Goal: Task Accomplishment & Management: Use online tool/utility

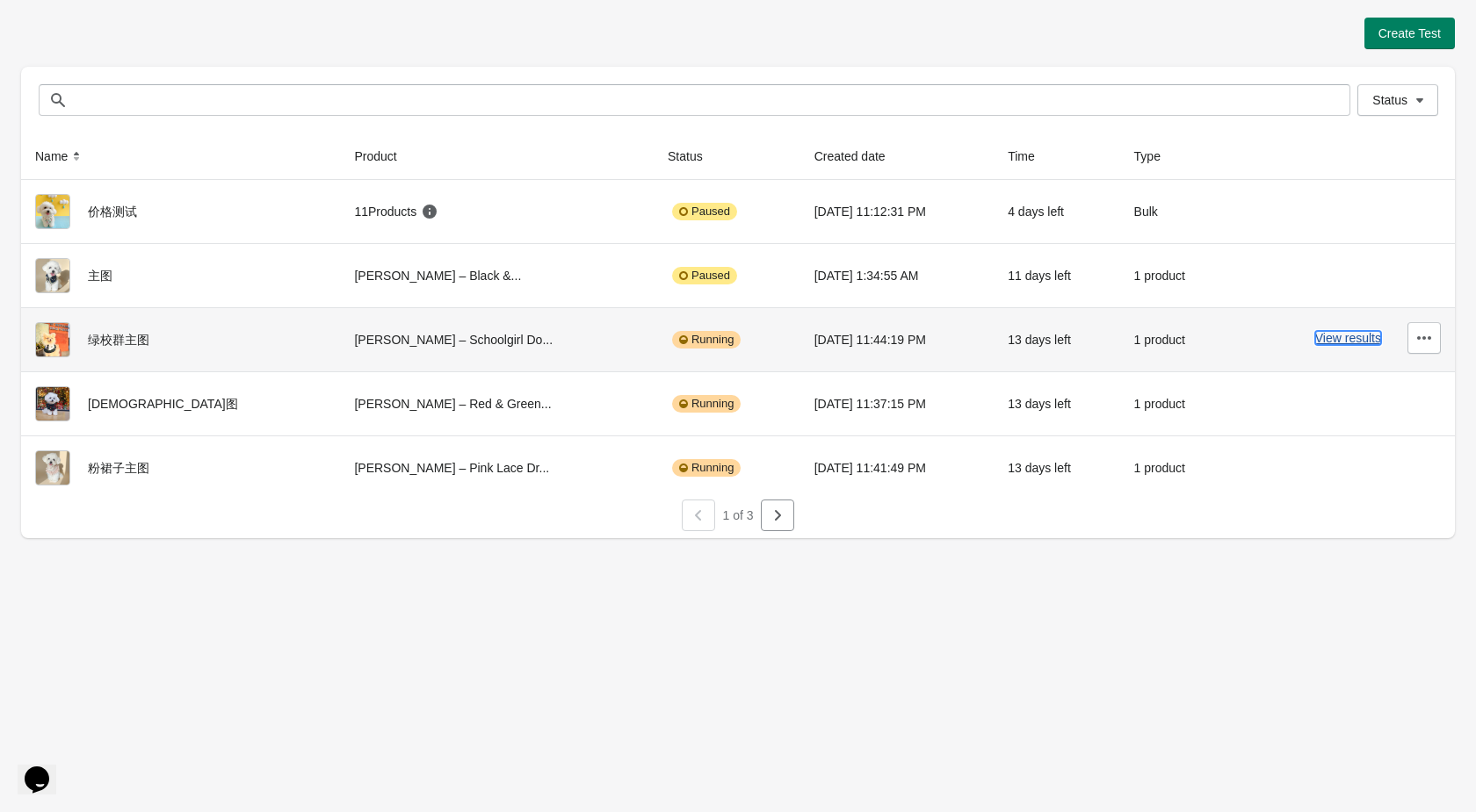
click at [1352, 343] on button "View results" at bounding box center [1348, 338] width 66 height 14
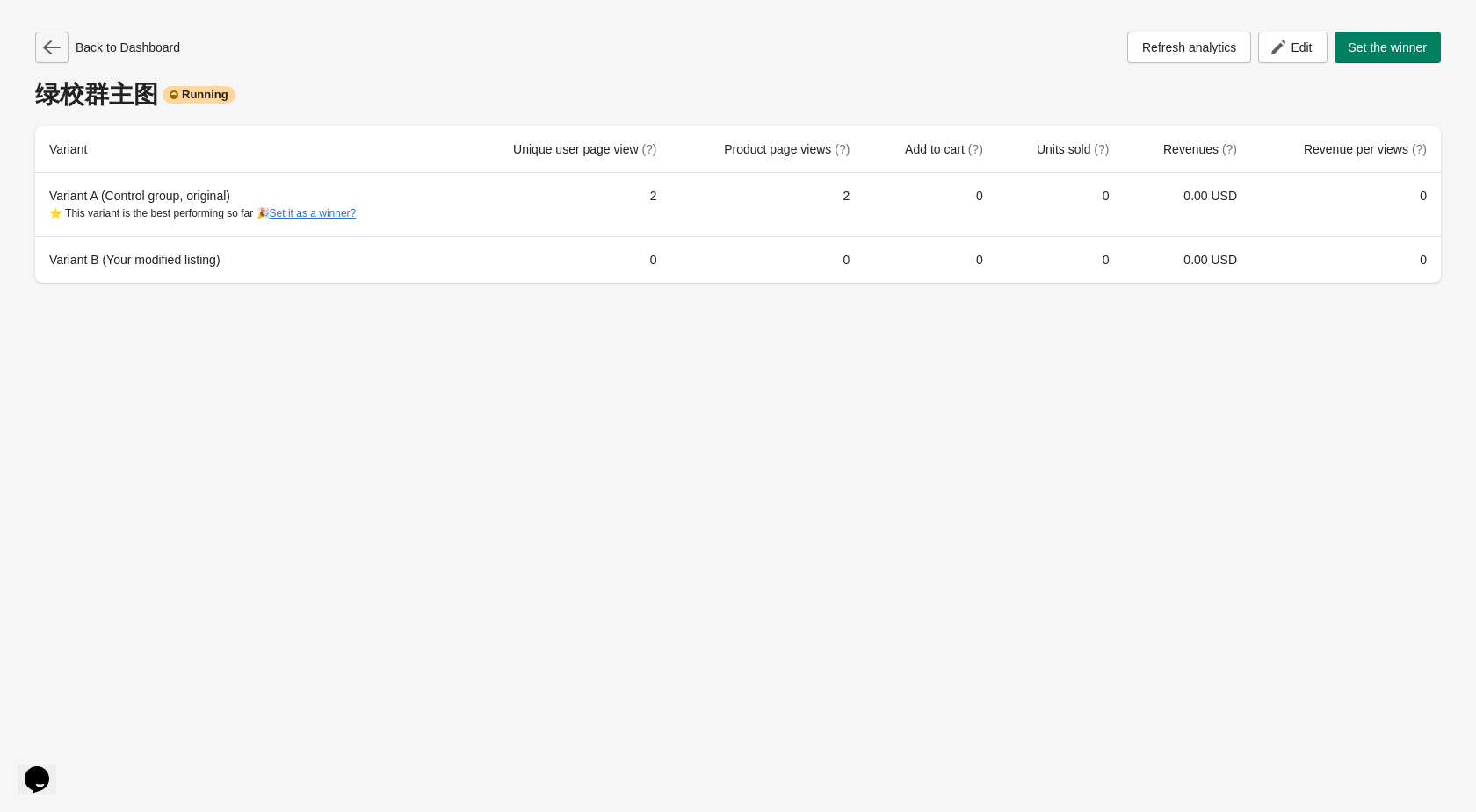
click at [44, 42] on icon "button" at bounding box center [51, 48] width 17 height 17
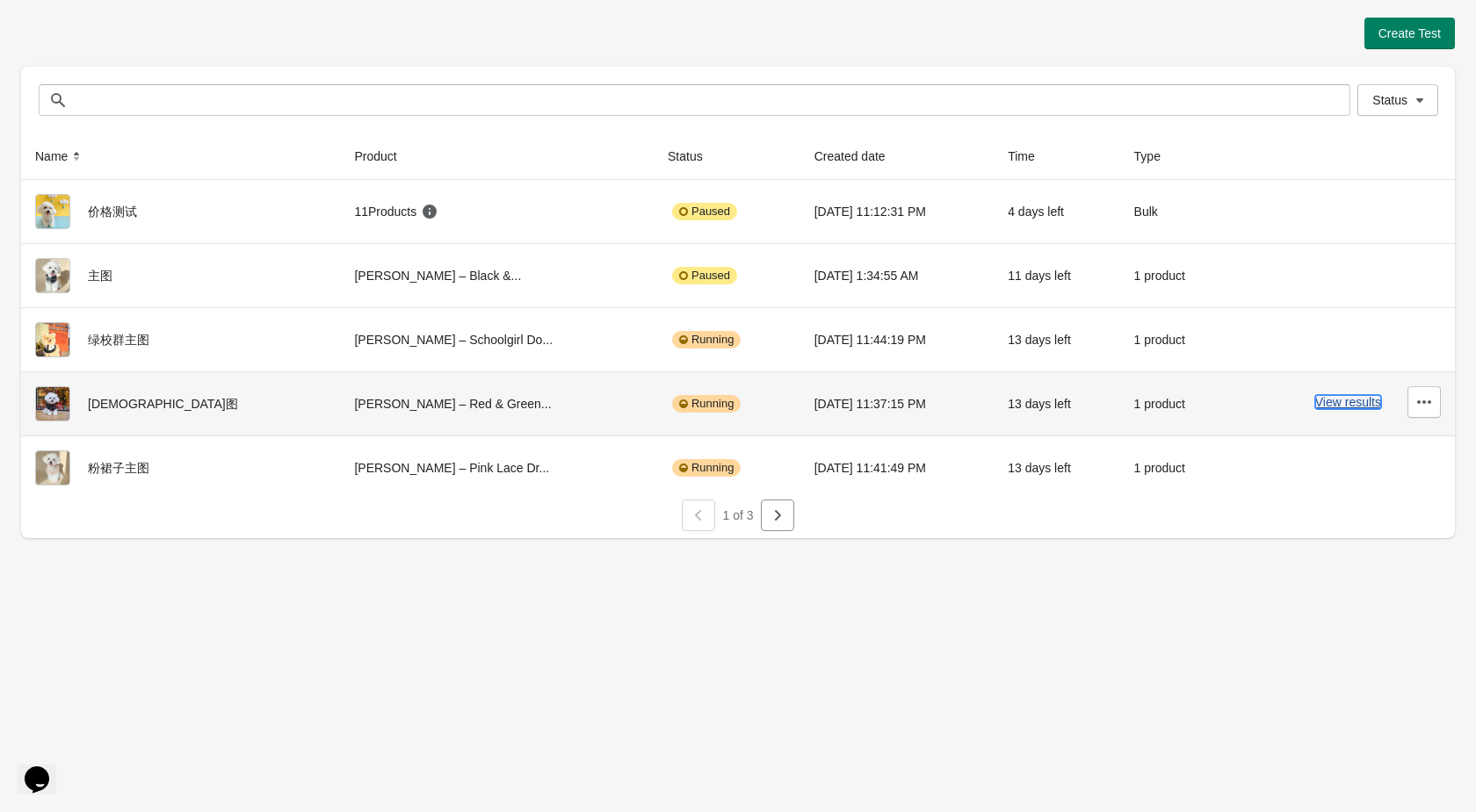
click at [1364, 400] on button "View results" at bounding box center [1348, 402] width 66 height 14
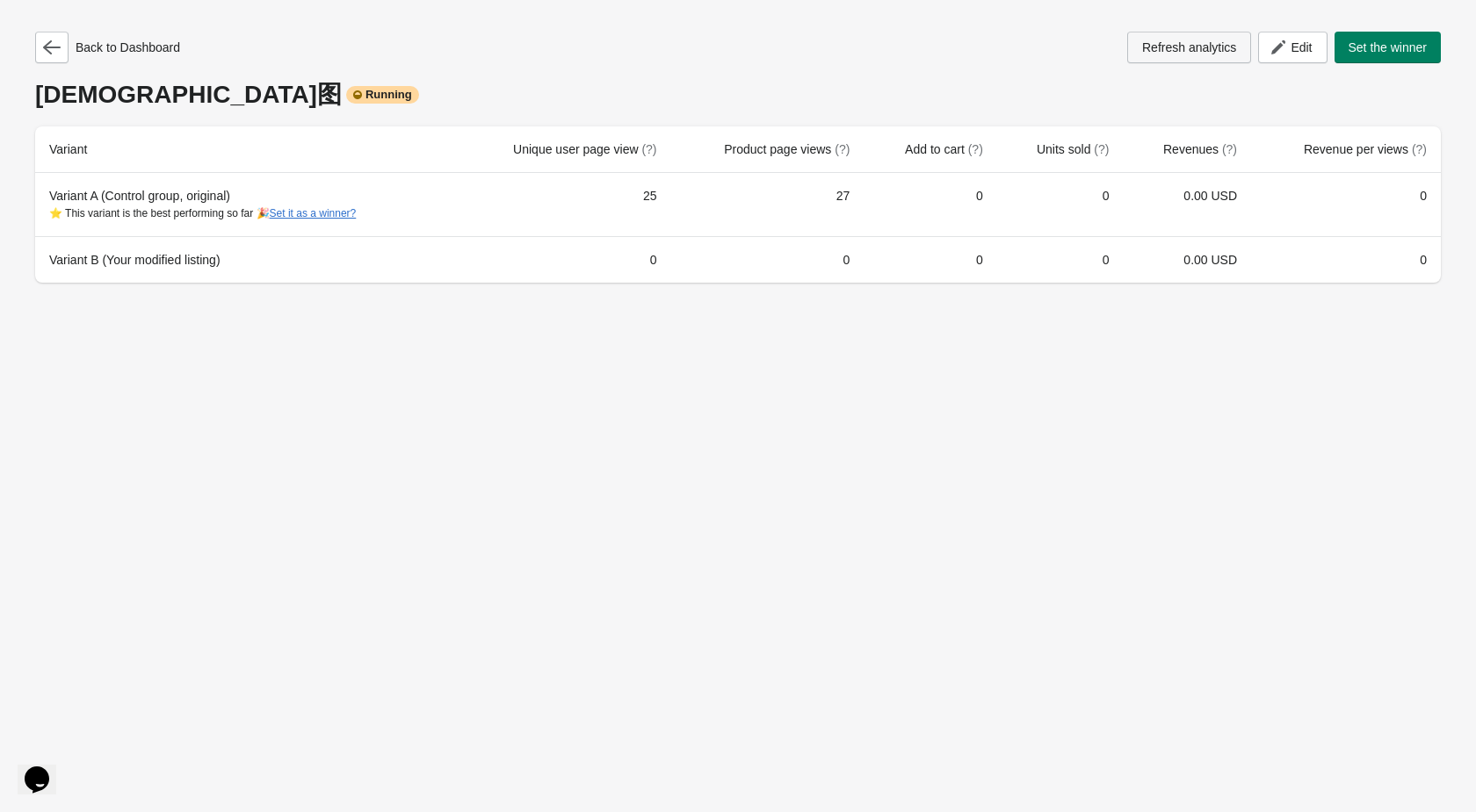
click at [1156, 55] on button "Refresh analytics" at bounding box center [1188, 48] width 123 height 32
click at [1300, 48] on span "Edit" at bounding box center [1301, 48] width 21 height 14
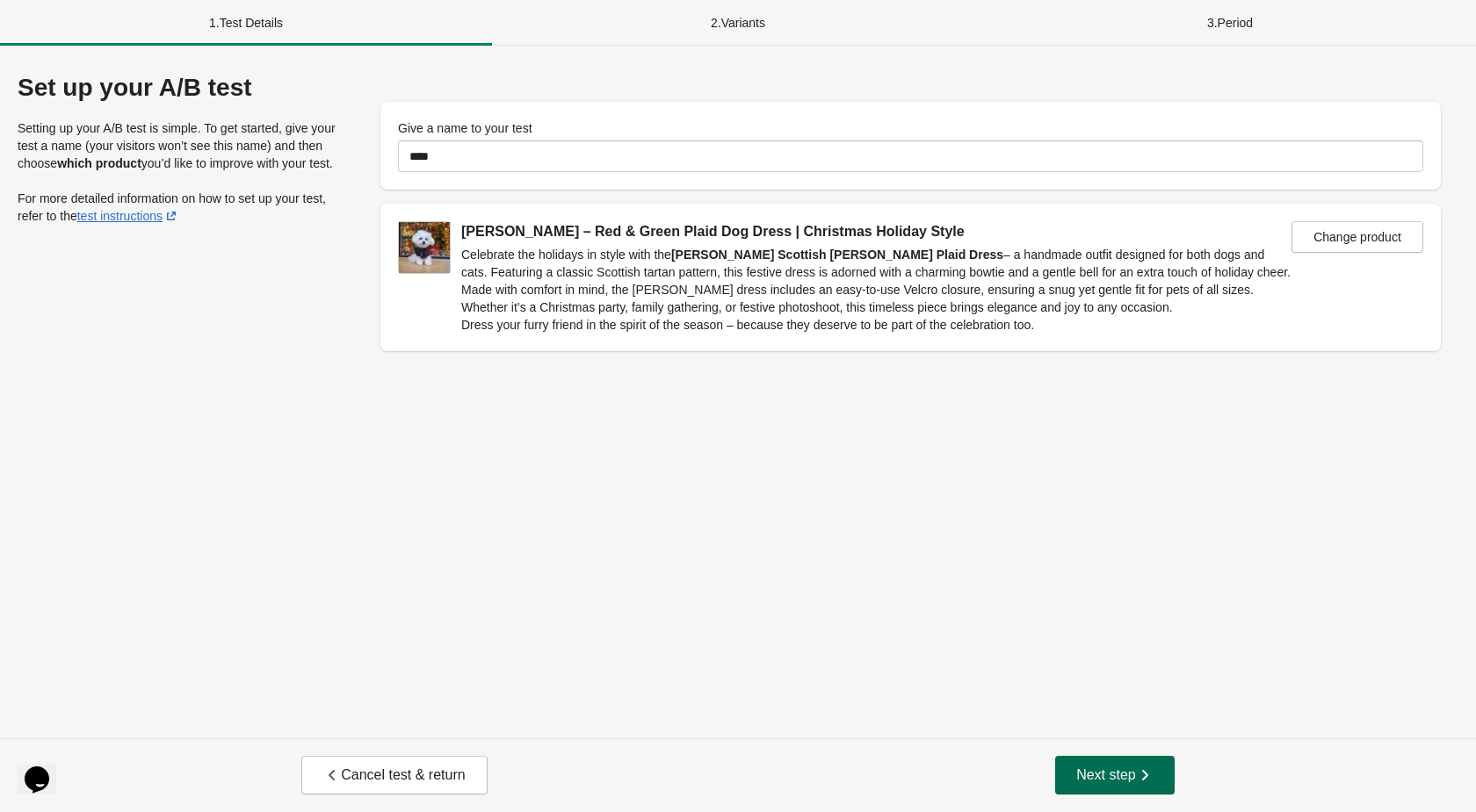
click at [1117, 777] on span "Next step" at bounding box center [1115, 775] width 78 height 17
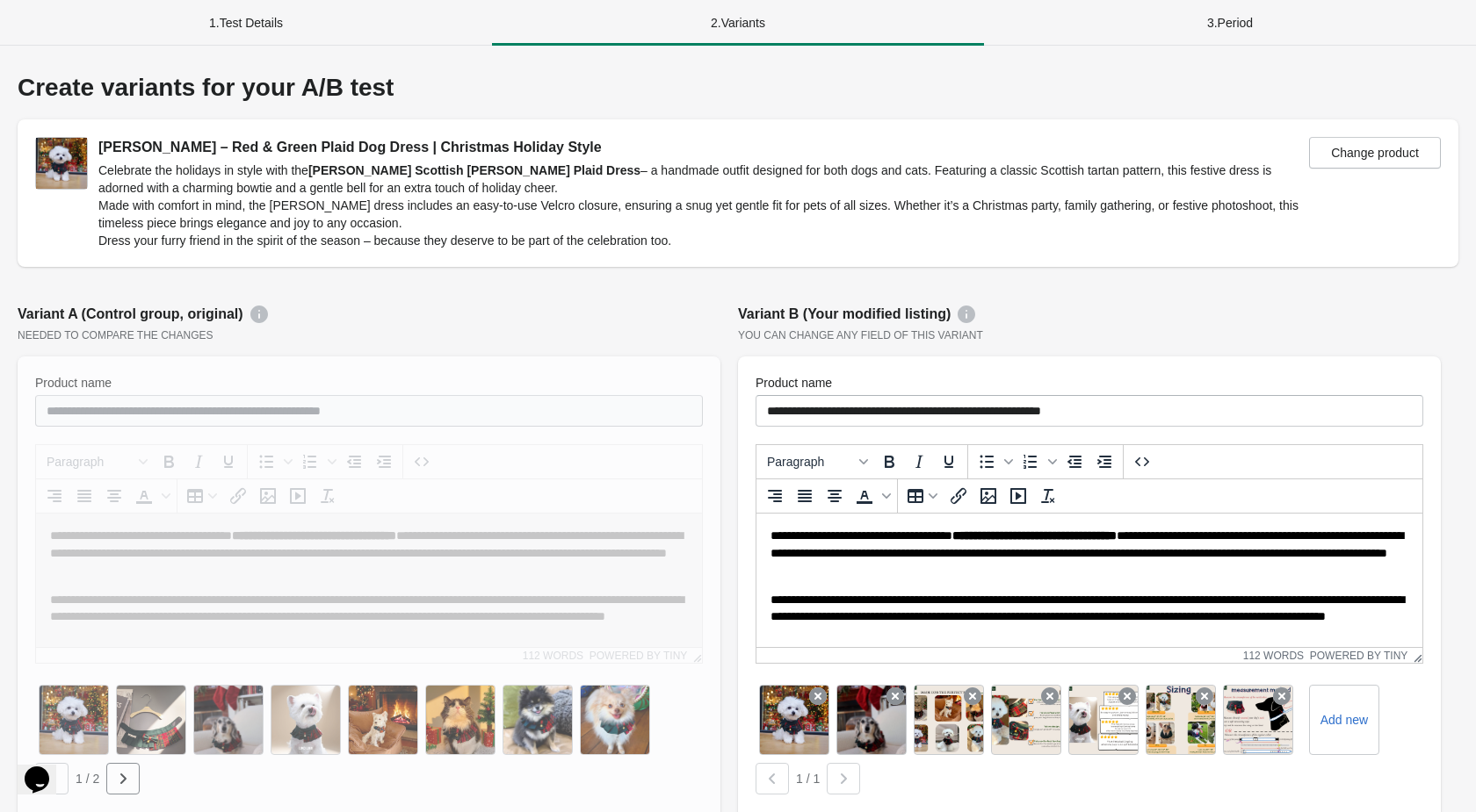
scroll to position [996, 0]
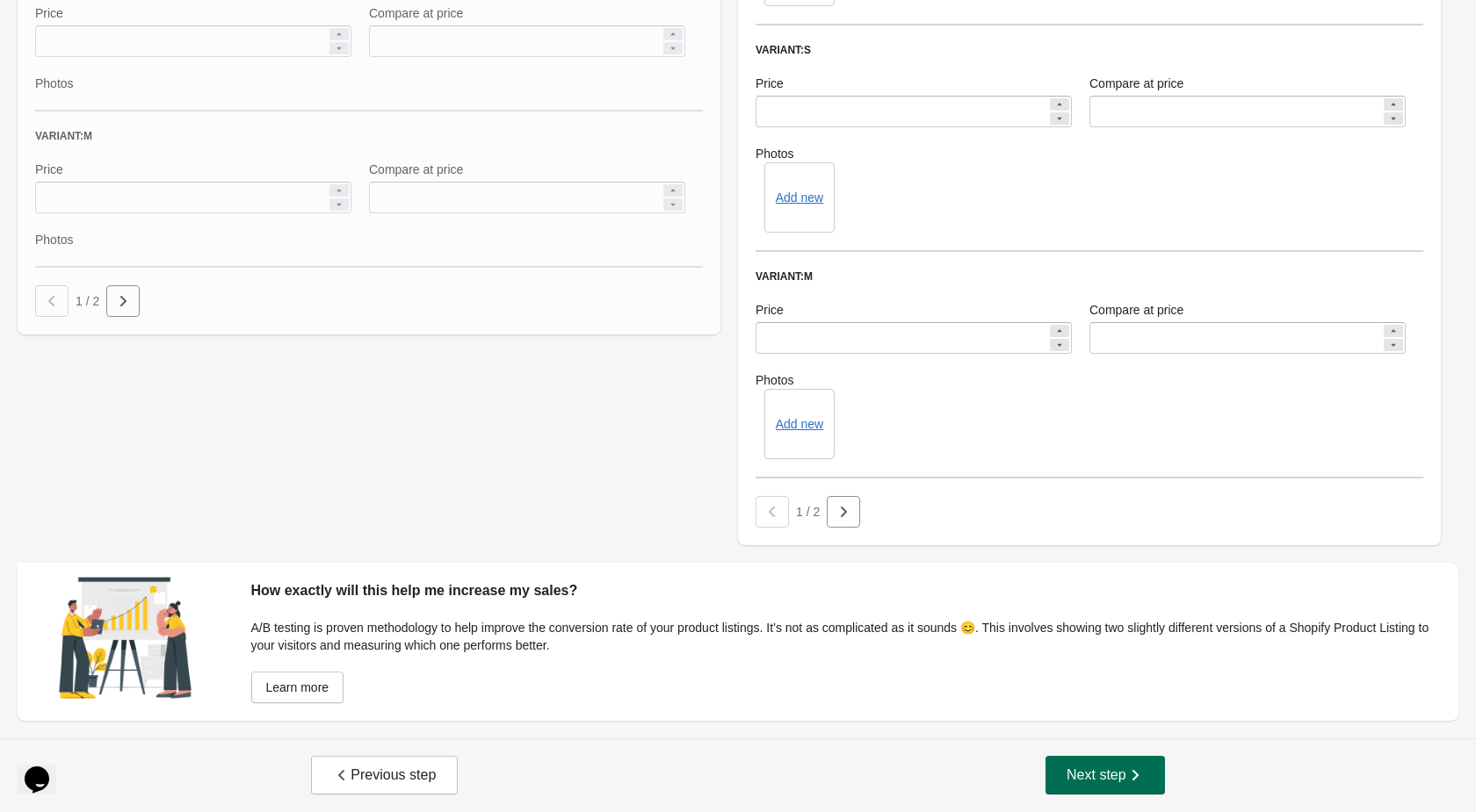
click at [1056, 764] on button "Next step" at bounding box center [1105, 775] width 120 height 39
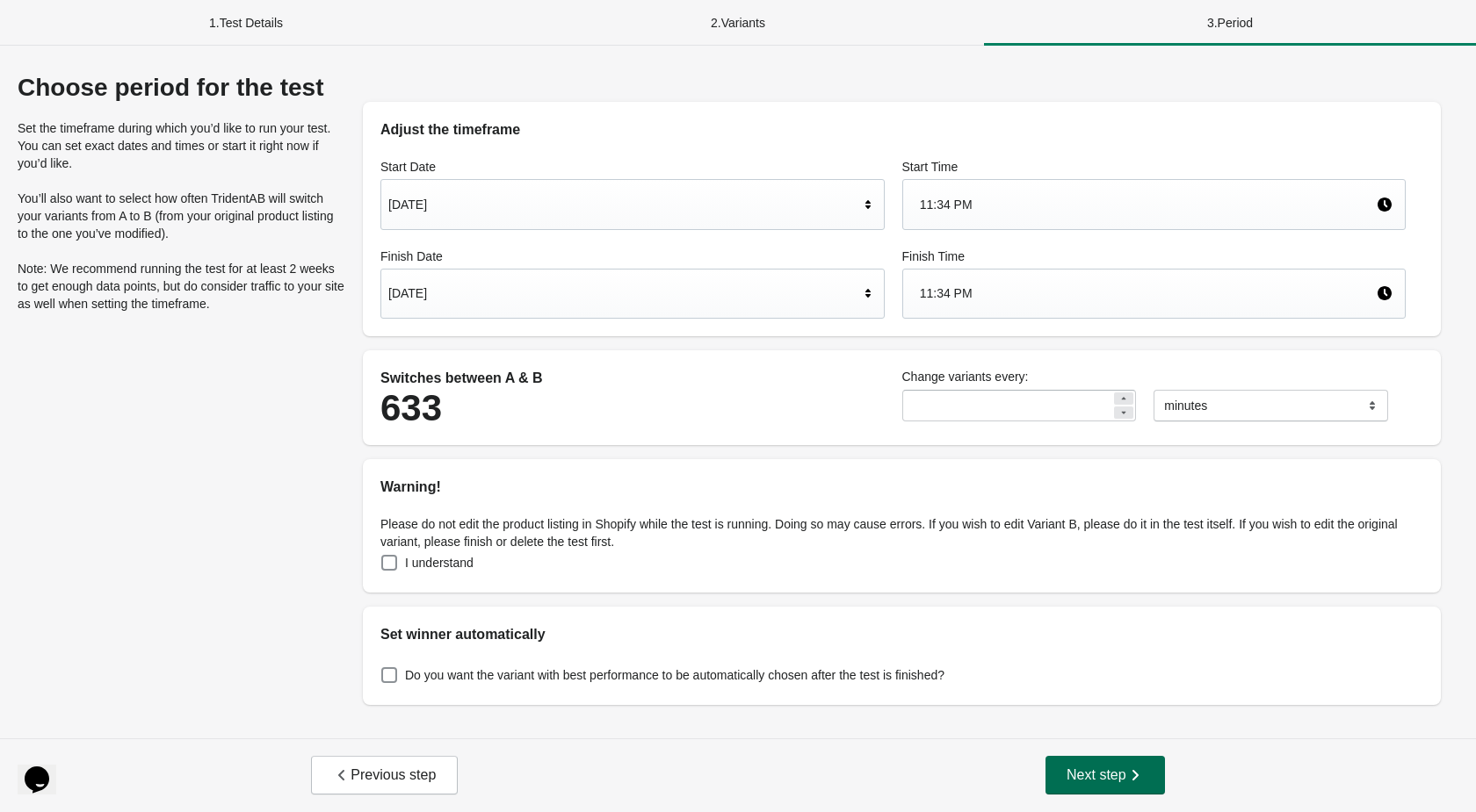
scroll to position [0, 0]
click at [422, 776] on span "Previous step" at bounding box center [385, 775] width 103 height 17
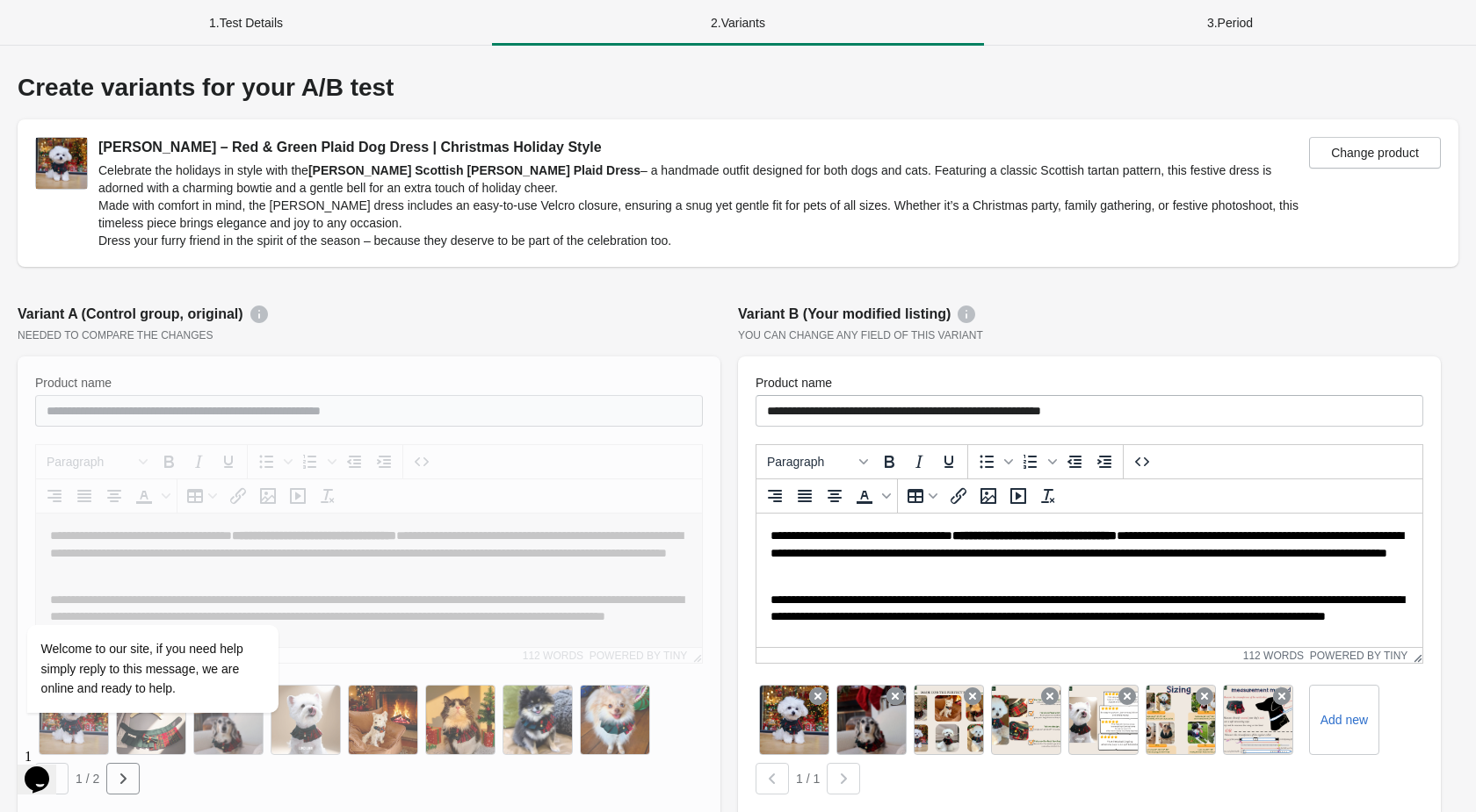
click at [278, 24] on div "1 . Test Details" at bounding box center [246, 22] width 492 height 46
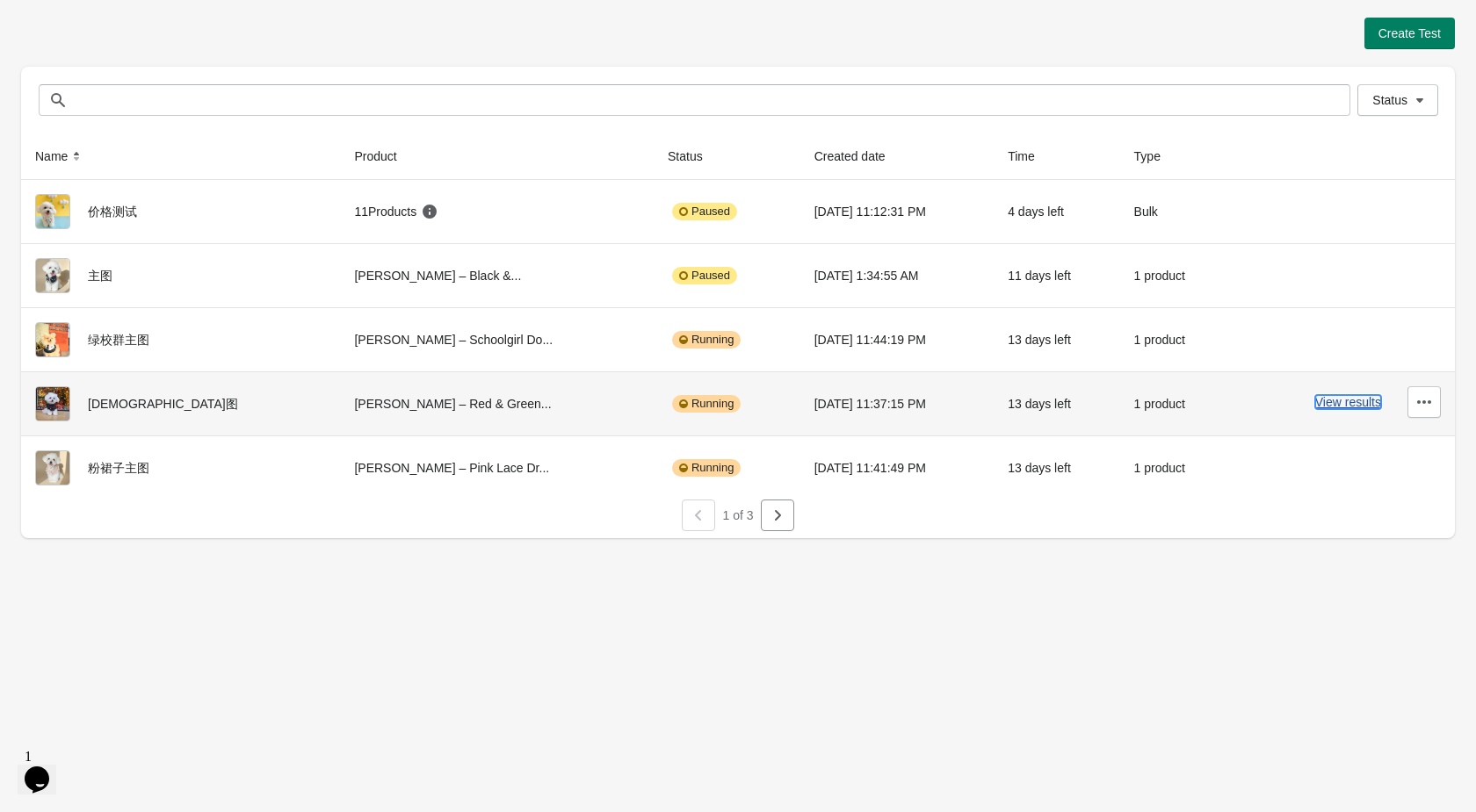
click at [1351, 401] on button "View results" at bounding box center [1348, 402] width 66 height 14
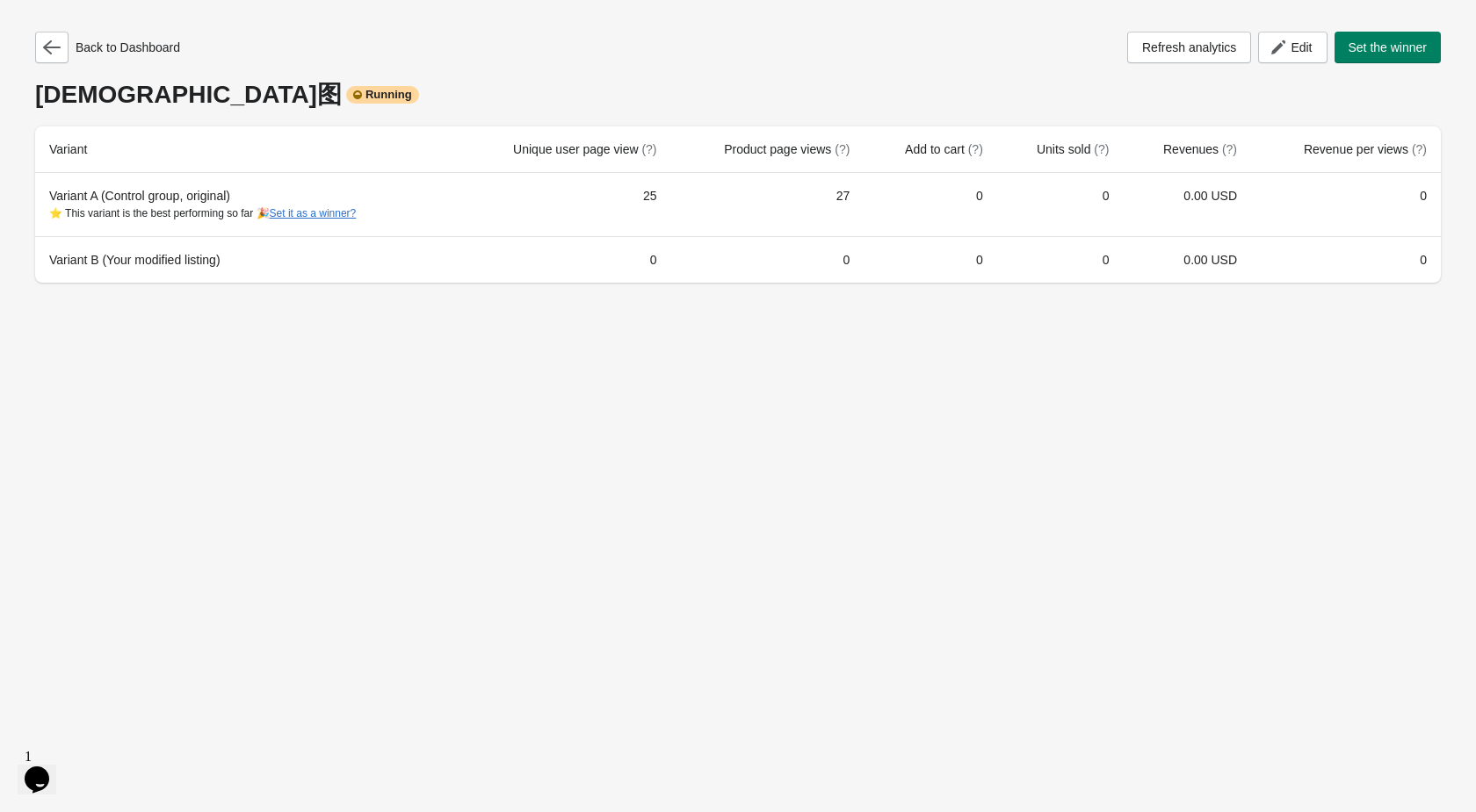
click at [72, 34] on div "Back to Dashboard" at bounding box center [107, 48] width 145 height 32
click at [68, 48] on div "Back to Dashboard" at bounding box center [107, 48] width 145 height 32
click at [58, 43] on icon "button" at bounding box center [51, 48] width 17 height 17
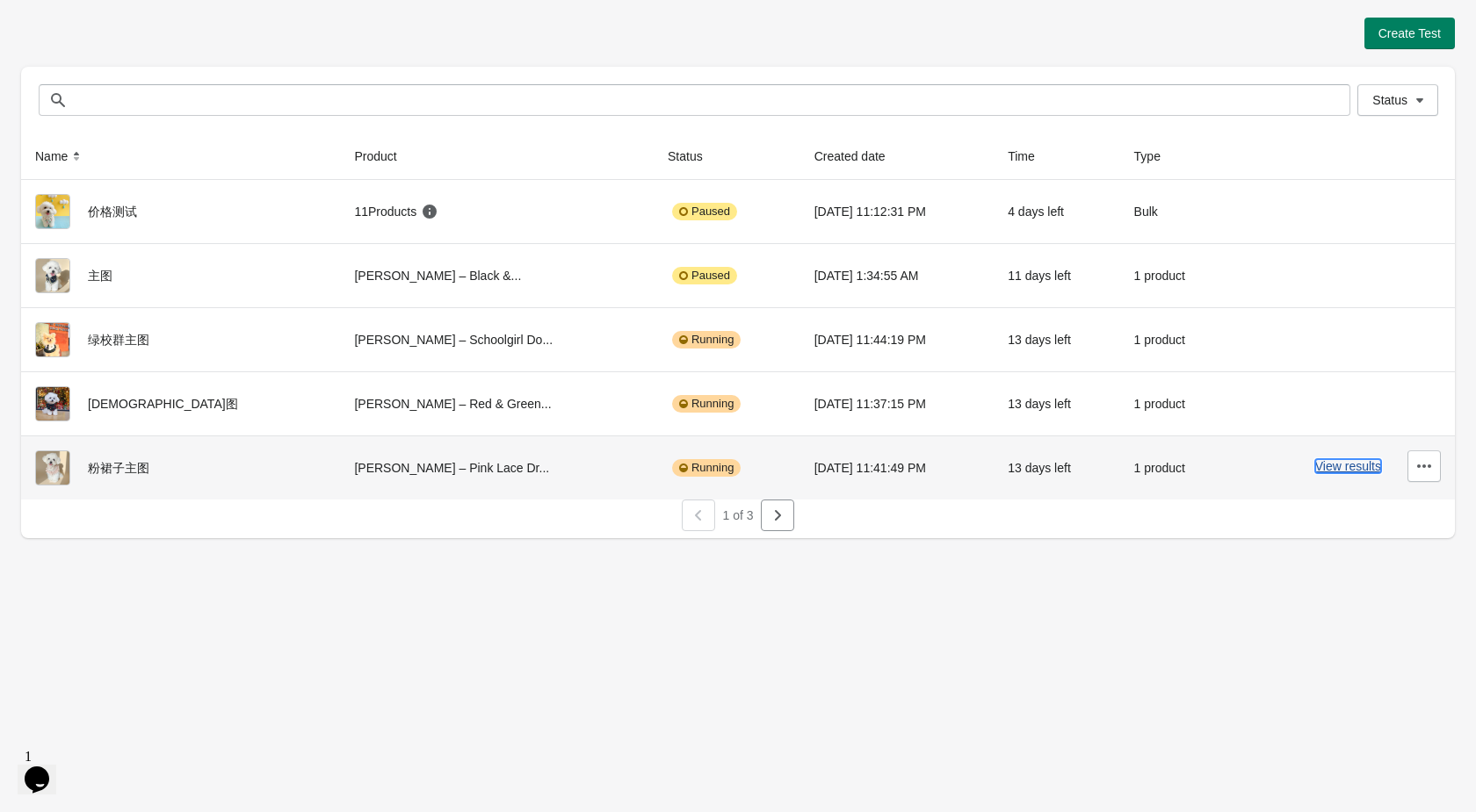
click at [1330, 460] on button "View results" at bounding box center [1348, 466] width 66 height 14
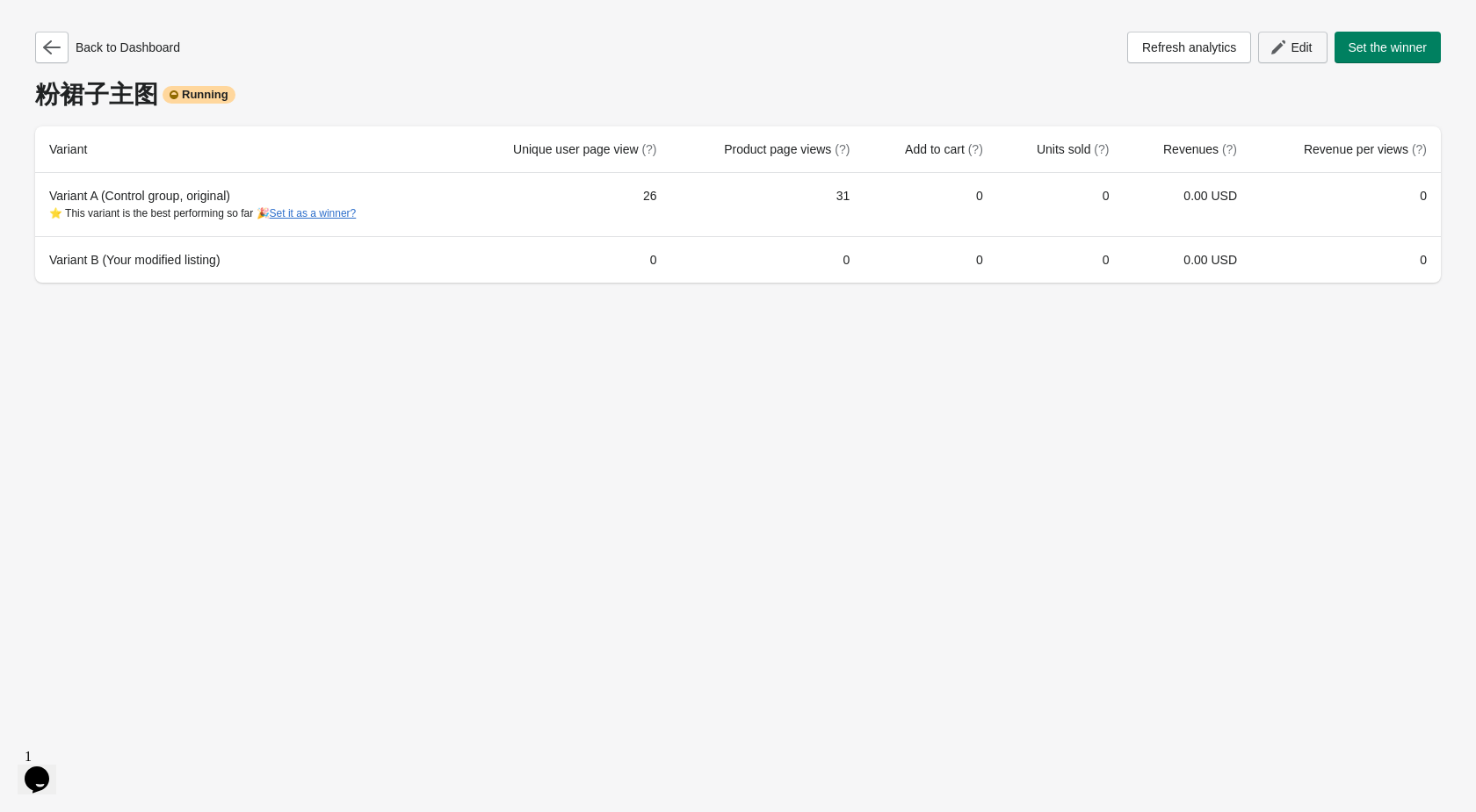
click at [1306, 41] on button "Edit" at bounding box center [1292, 48] width 69 height 32
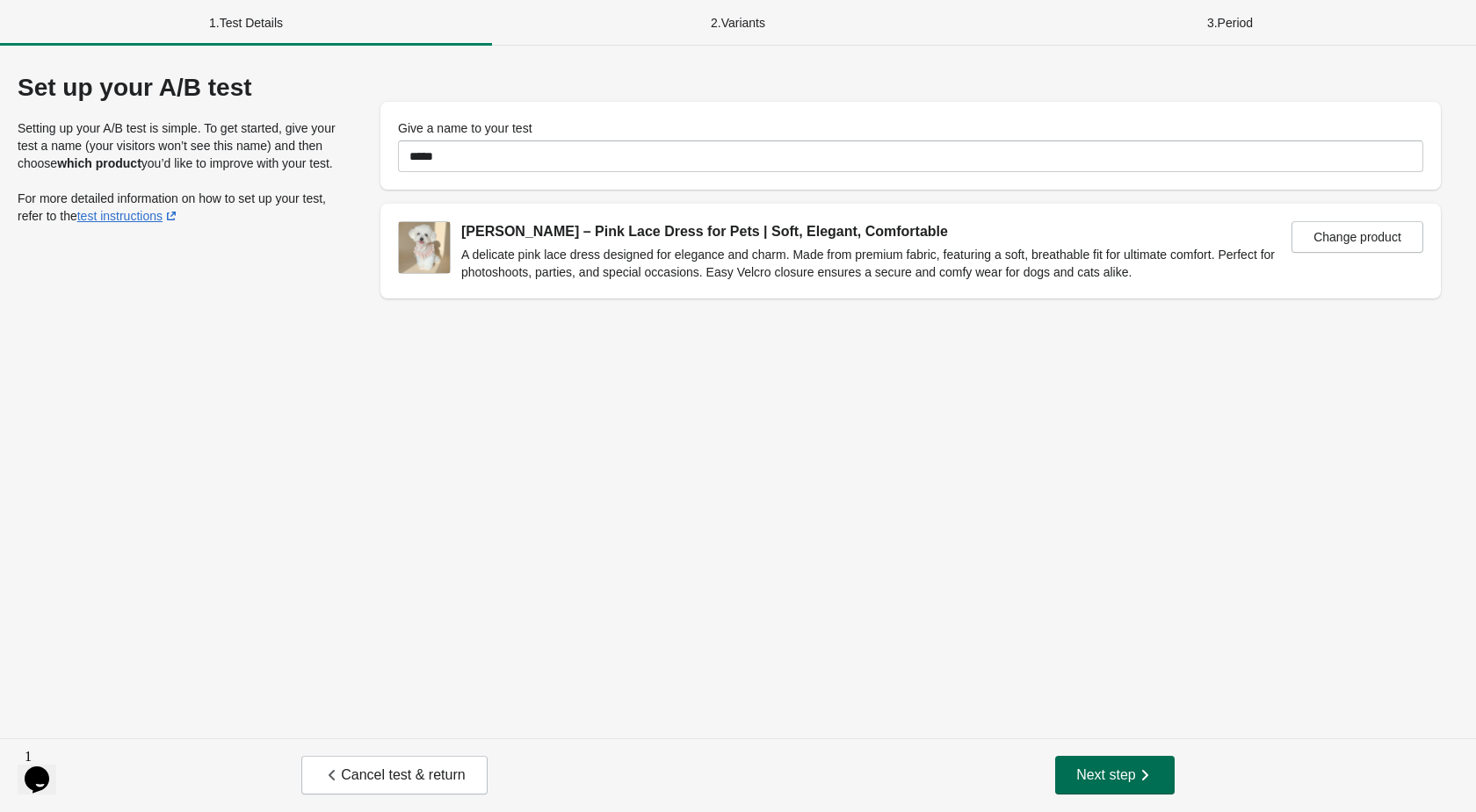
click at [1085, 778] on span "Next step" at bounding box center [1115, 775] width 78 height 17
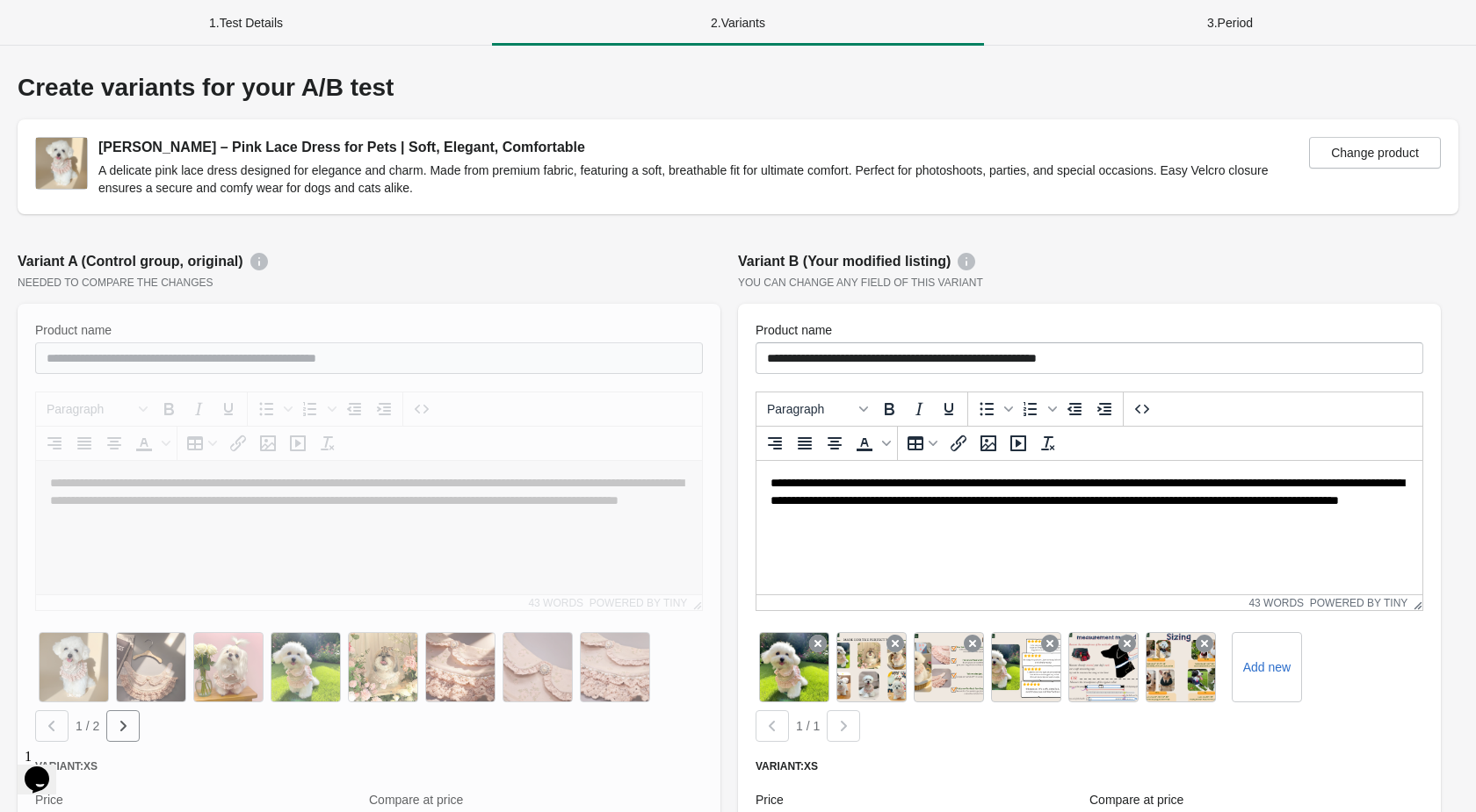
scroll to position [943, 0]
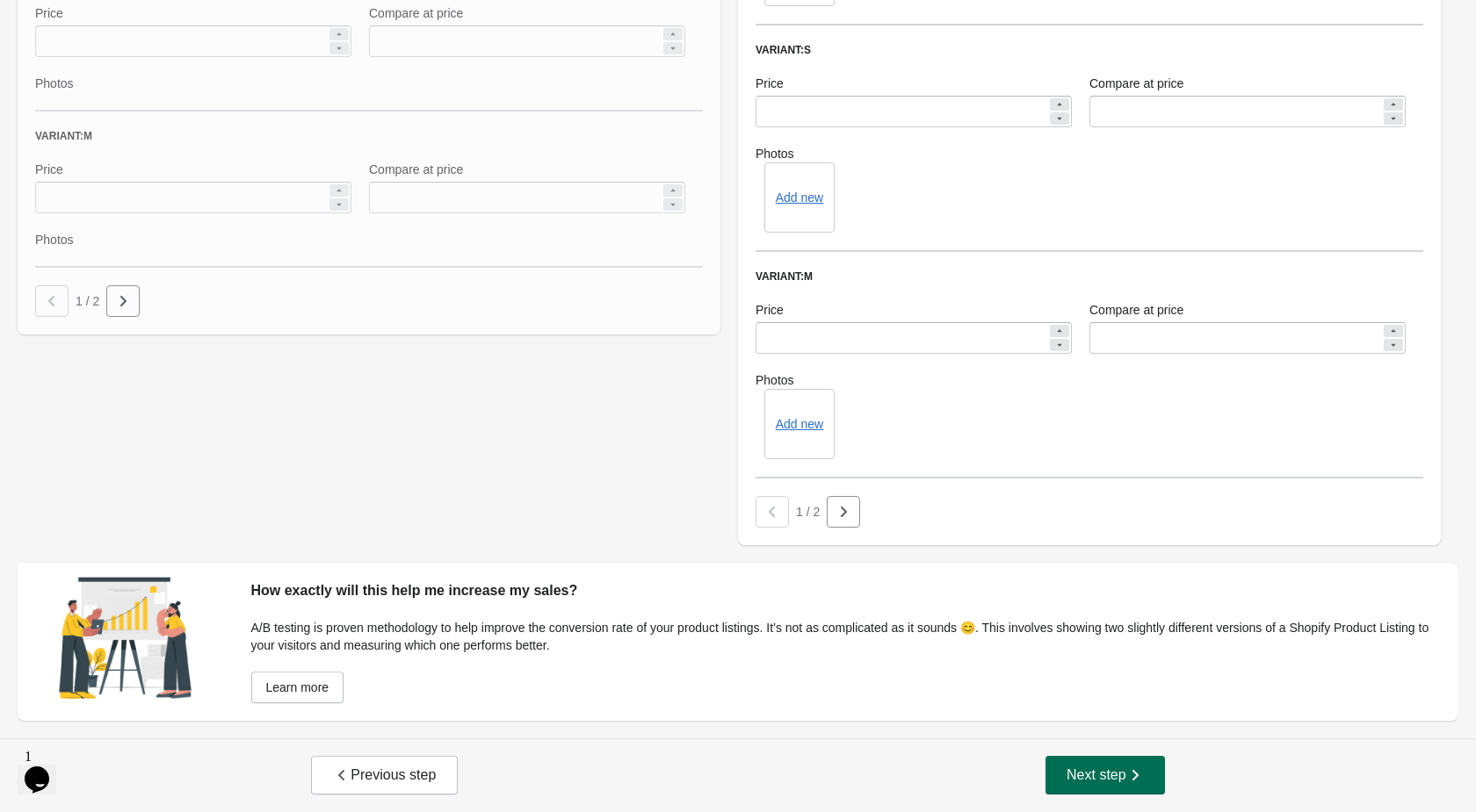
click at [1087, 782] on span "Next step" at bounding box center [1105, 775] width 78 height 17
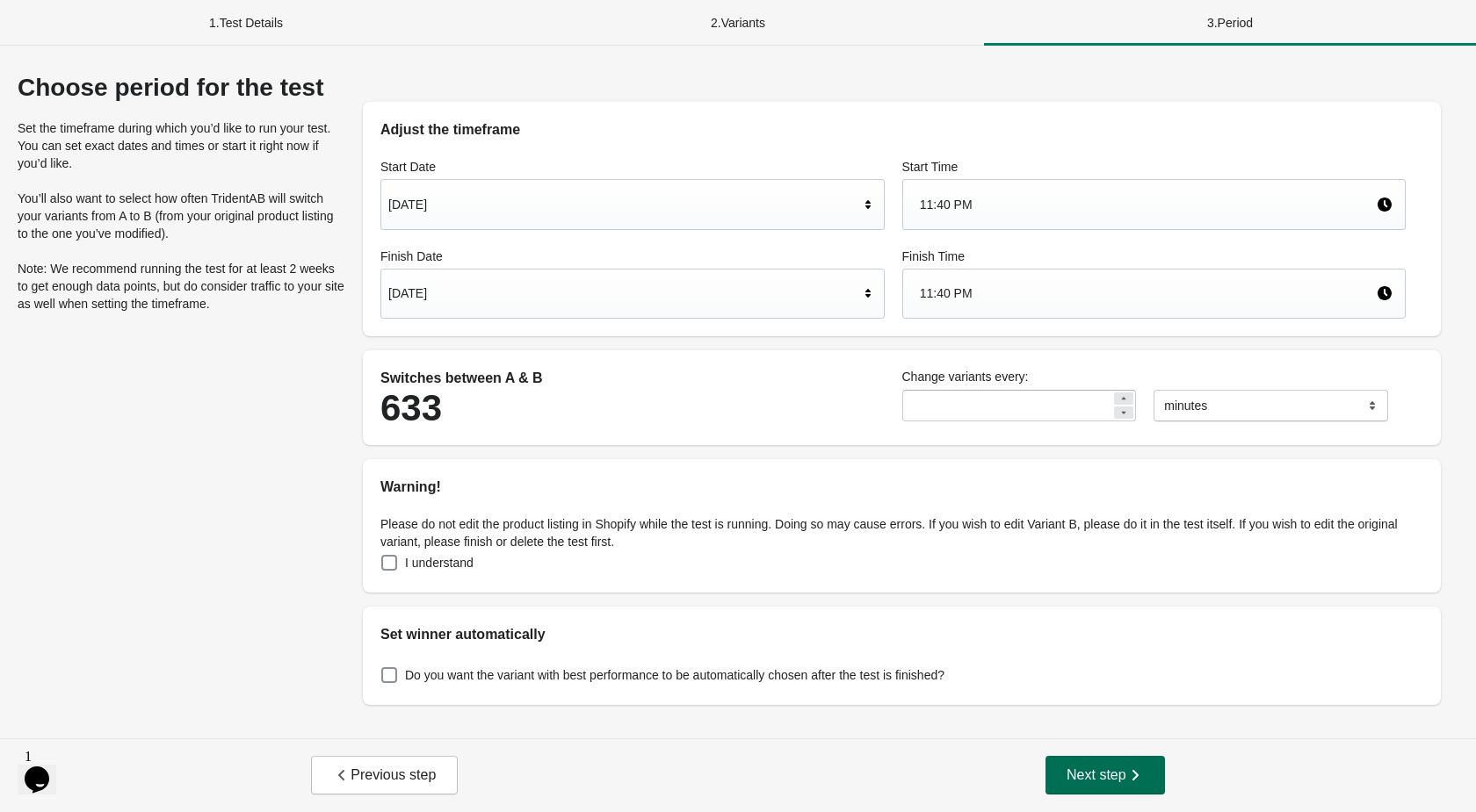
scroll to position [0, 0]
